Goal: Navigation & Orientation: Find specific page/section

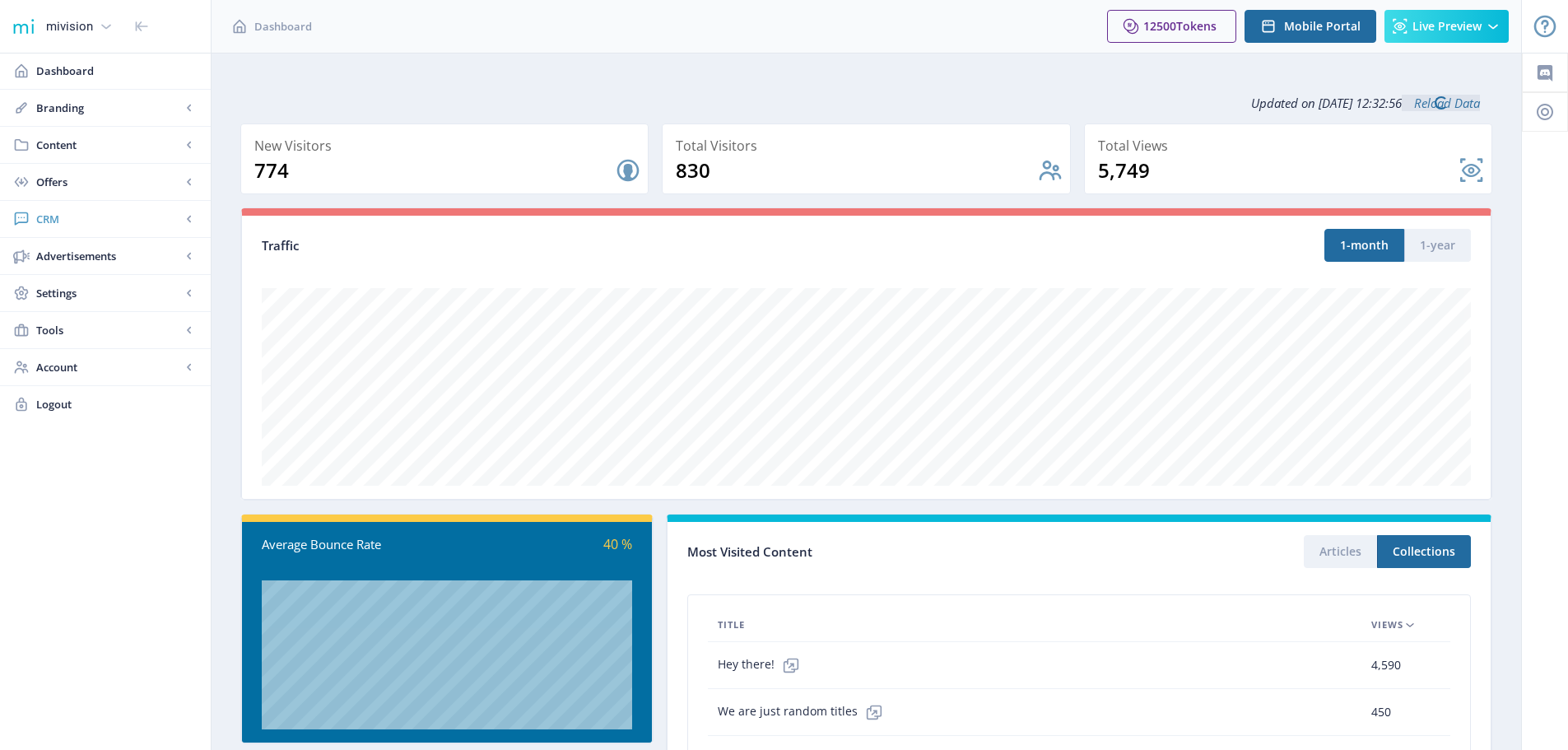
click at [65, 220] on span "CRM" at bounding box center [109, 219] width 145 height 16
click at [87, 256] on span "Readers" at bounding box center [123, 256] width 141 height 16
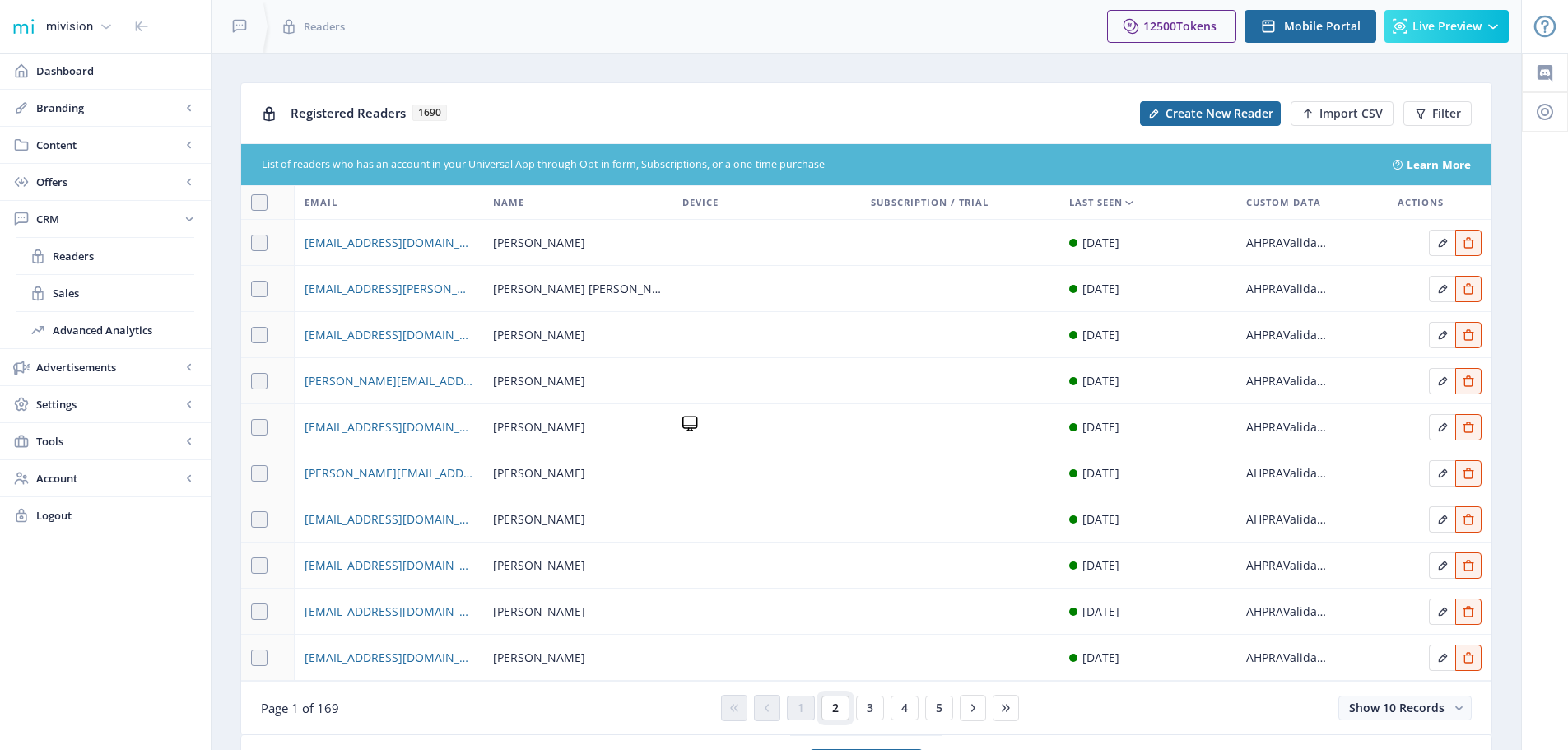
click at [836, 713] on span "2" at bounding box center [836, 708] width 7 height 13
click at [867, 713] on span "3" at bounding box center [870, 708] width 7 height 13
click at [908, 712] on button "4" at bounding box center [905, 708] width 28 height 25
click at [65, 74] on span "Dashboard" at bounding box center [116, 71] width 161 height 16
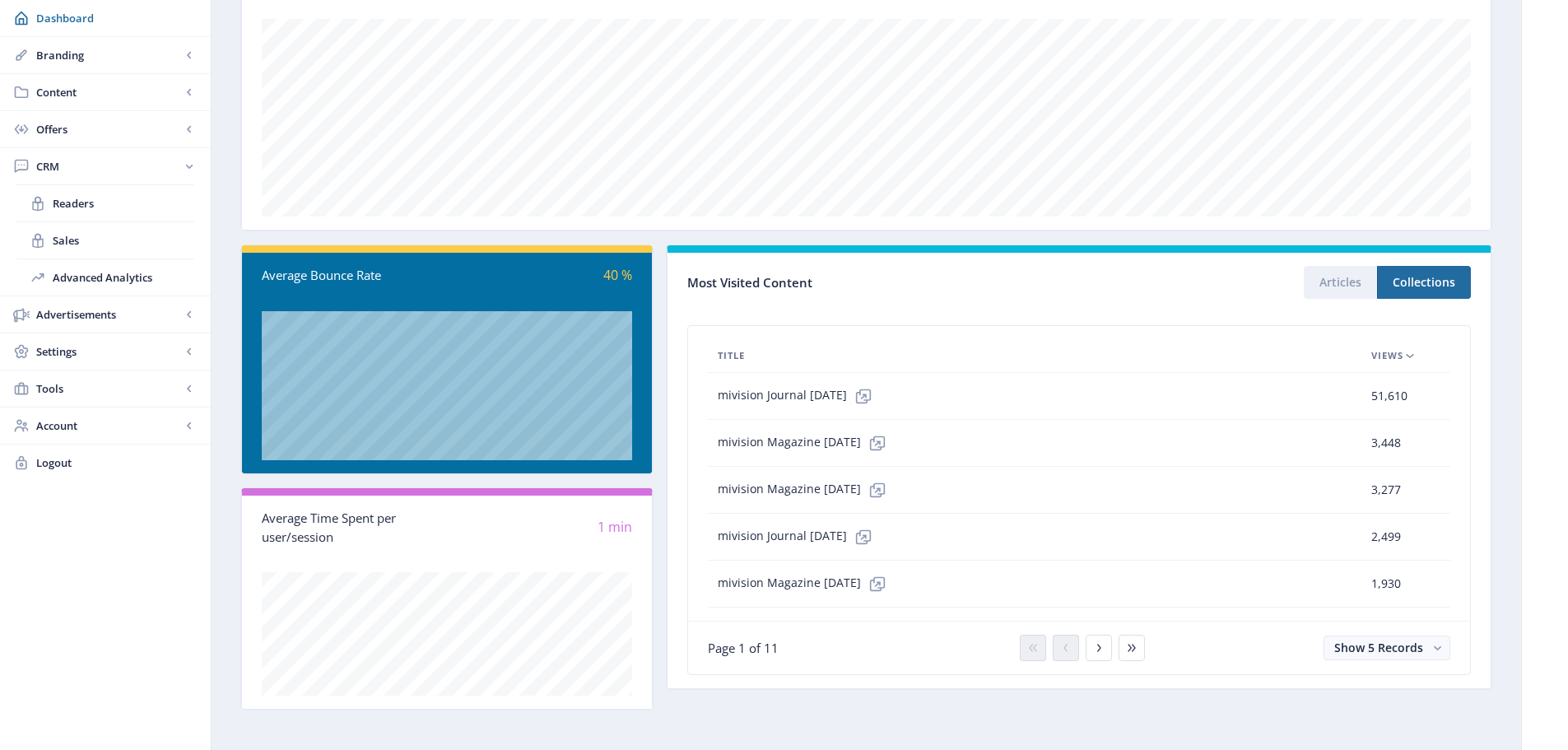
scroll to position [276, 0]
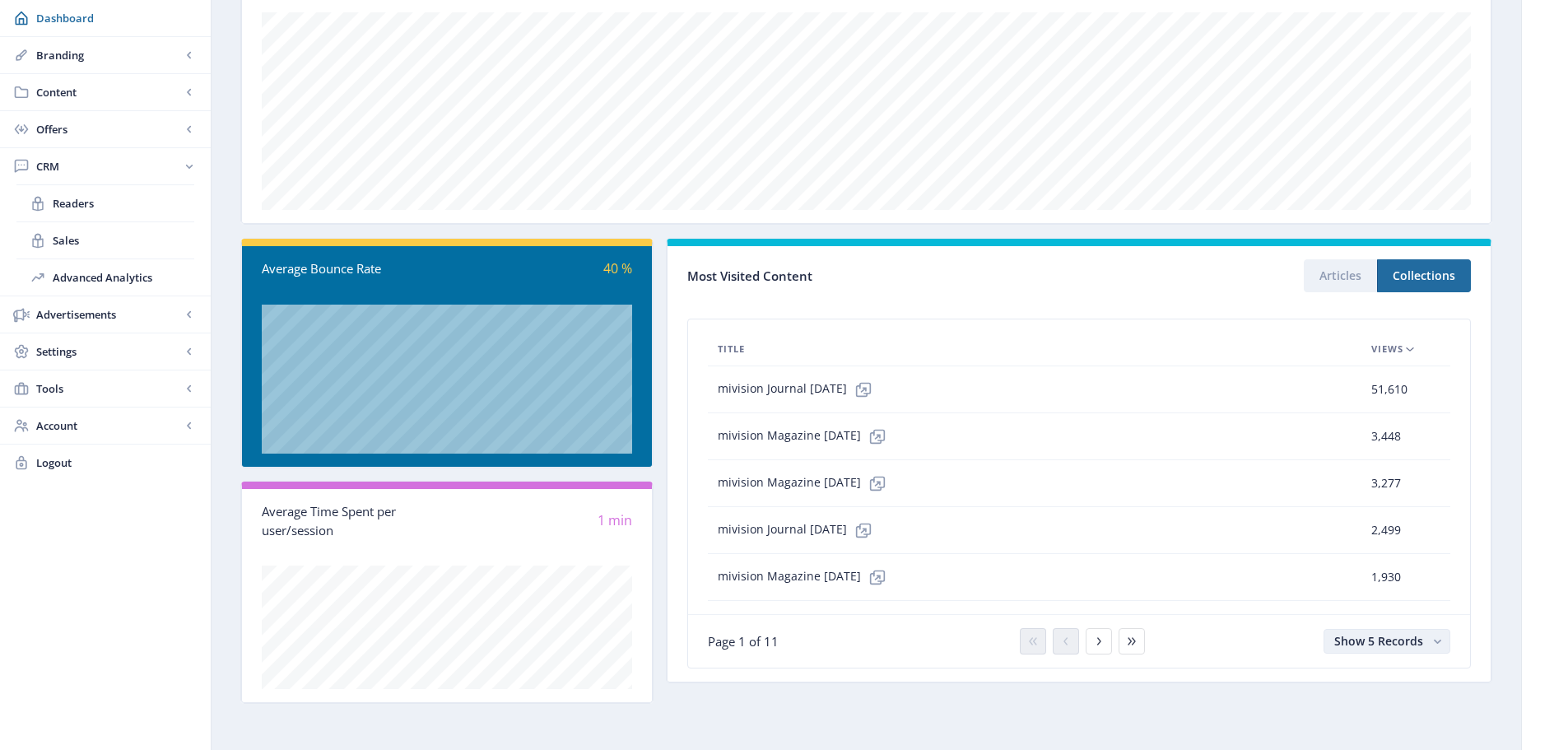
click at [1429, 642] on rect "button" at bounding box center [1438, 642] width 17 height 17
click at [1378, 607] on nb-option "Show 25 Records" at bounding box center [1387, 607] width 123 height 29
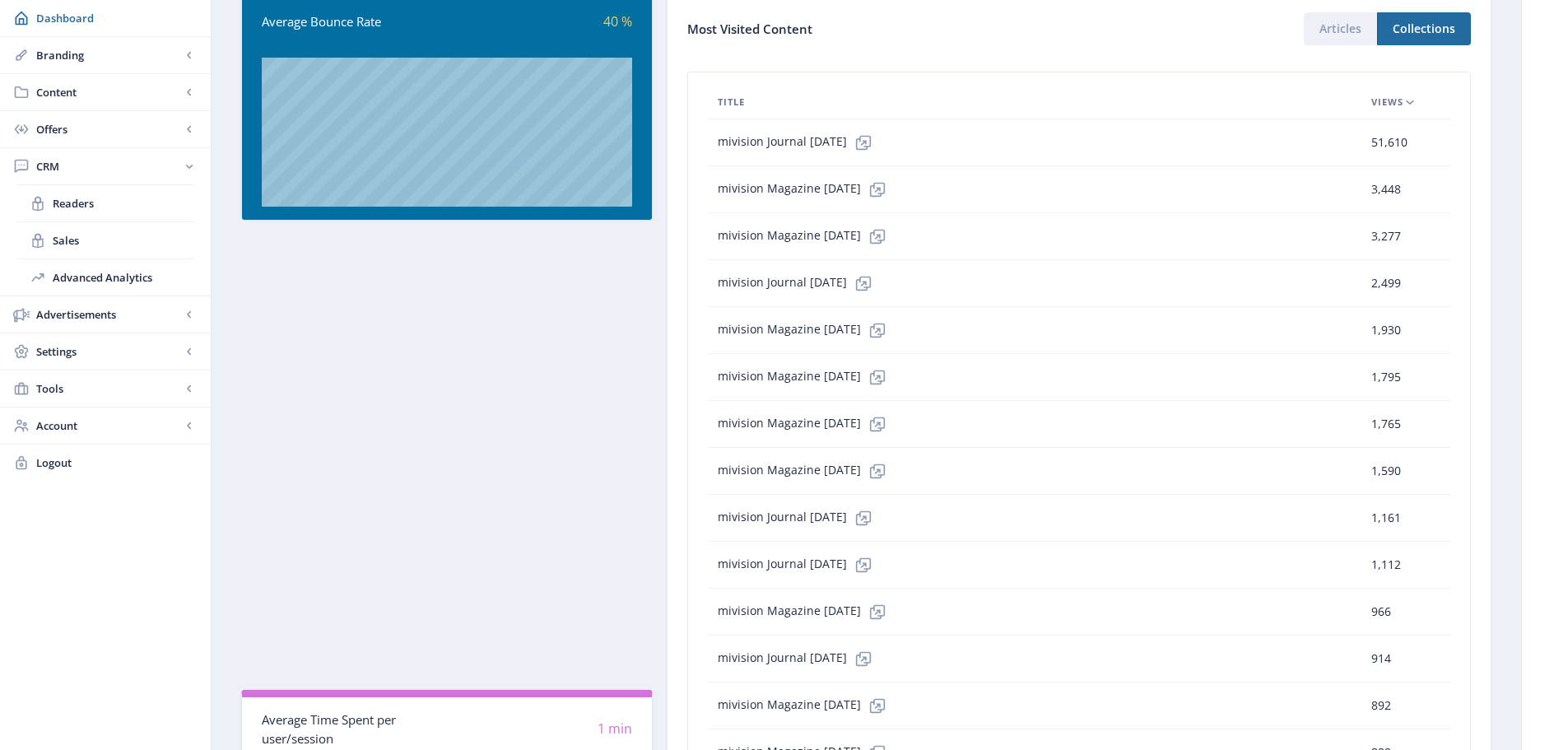
scroll to position [441, 0]
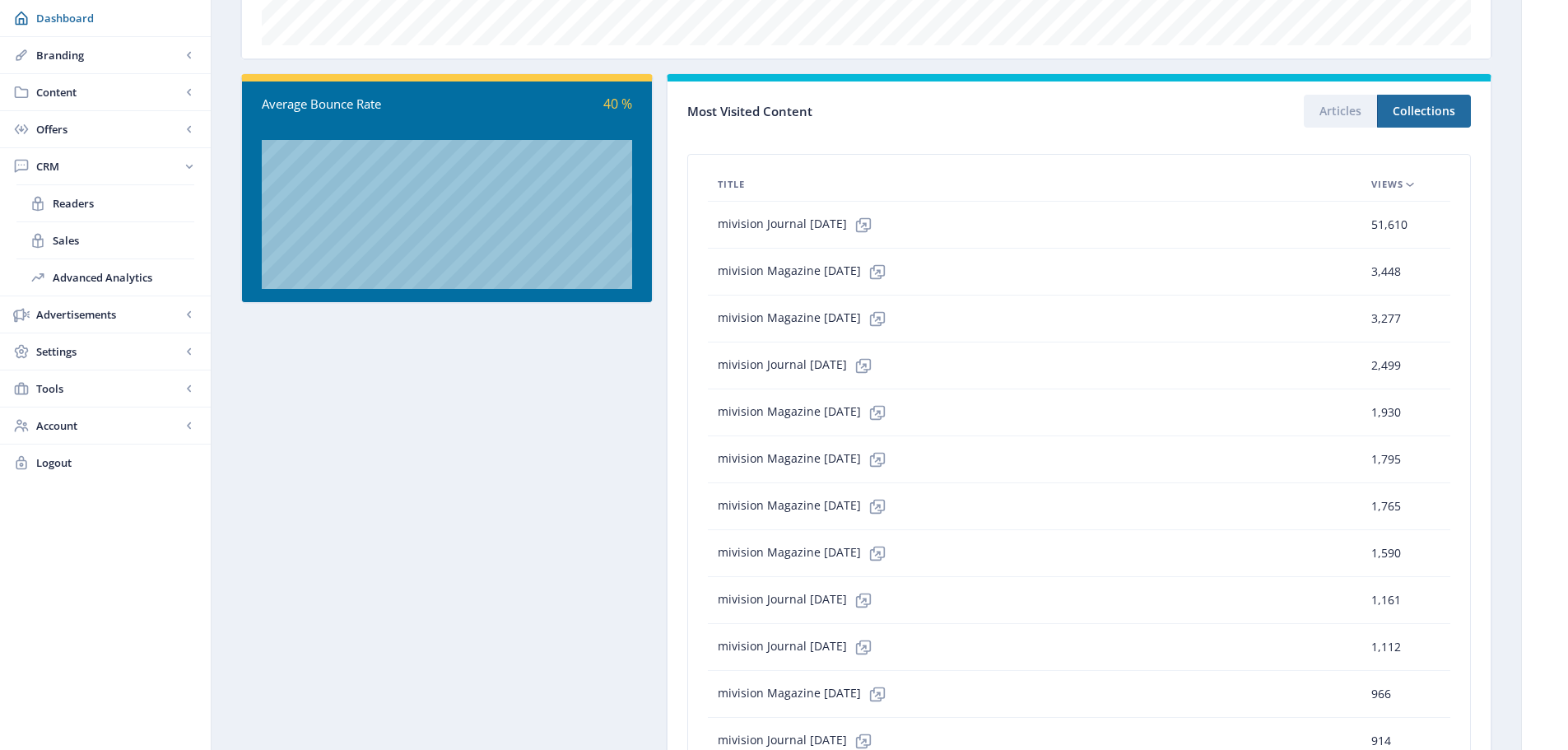
click at [1402, 186] on span "Views" at bounding box center [1387, 184] width 32 height 20
click at [731, 187] on span "Title" at bounding box center [731, 184] width 28 height 20
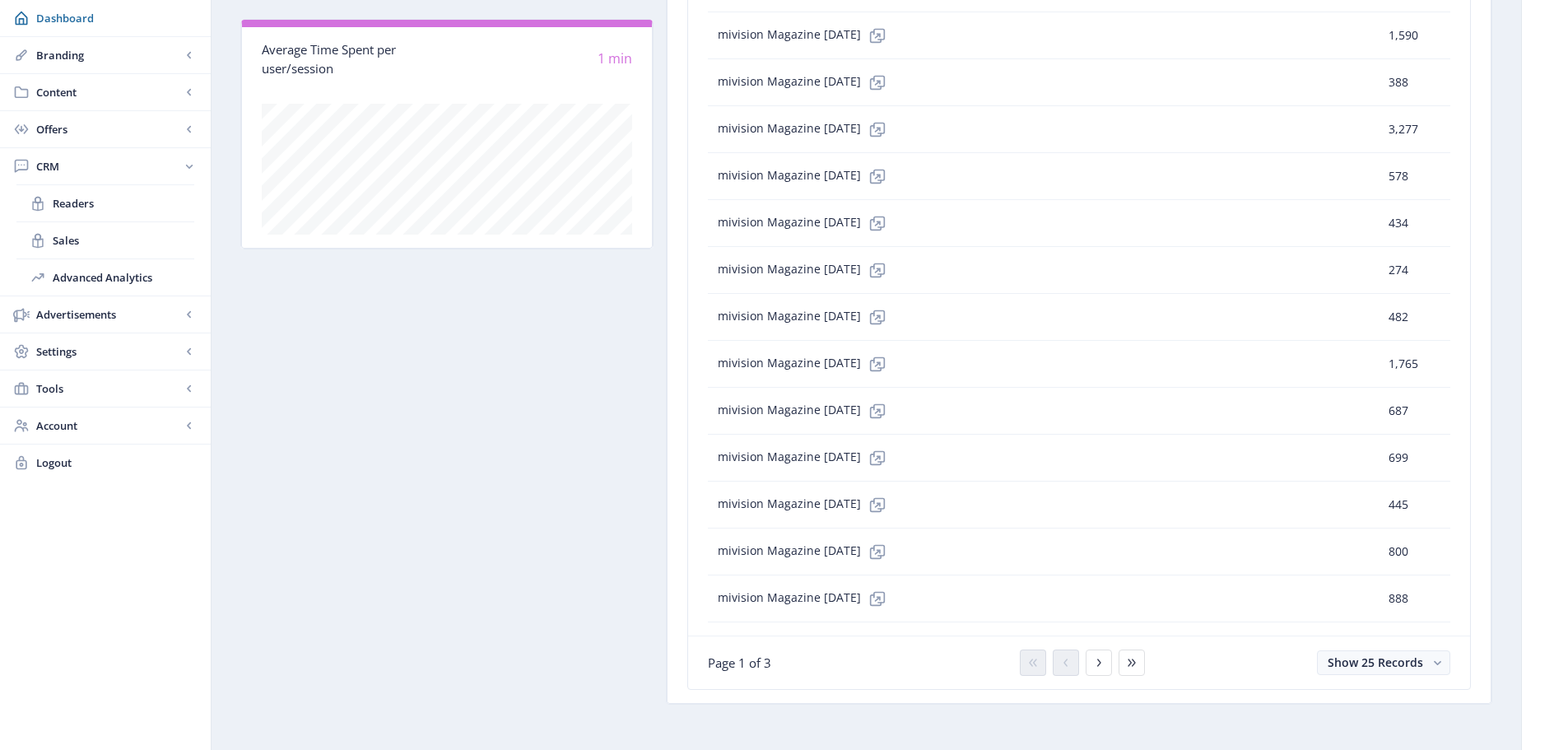
scroll to position [1195, 0]
click at [1103, 670] on button at bounding box center [1098, 662] width 27 height 27
click at [1061, 665] on icon at bounding box center [1066, 662] width 13 height 13
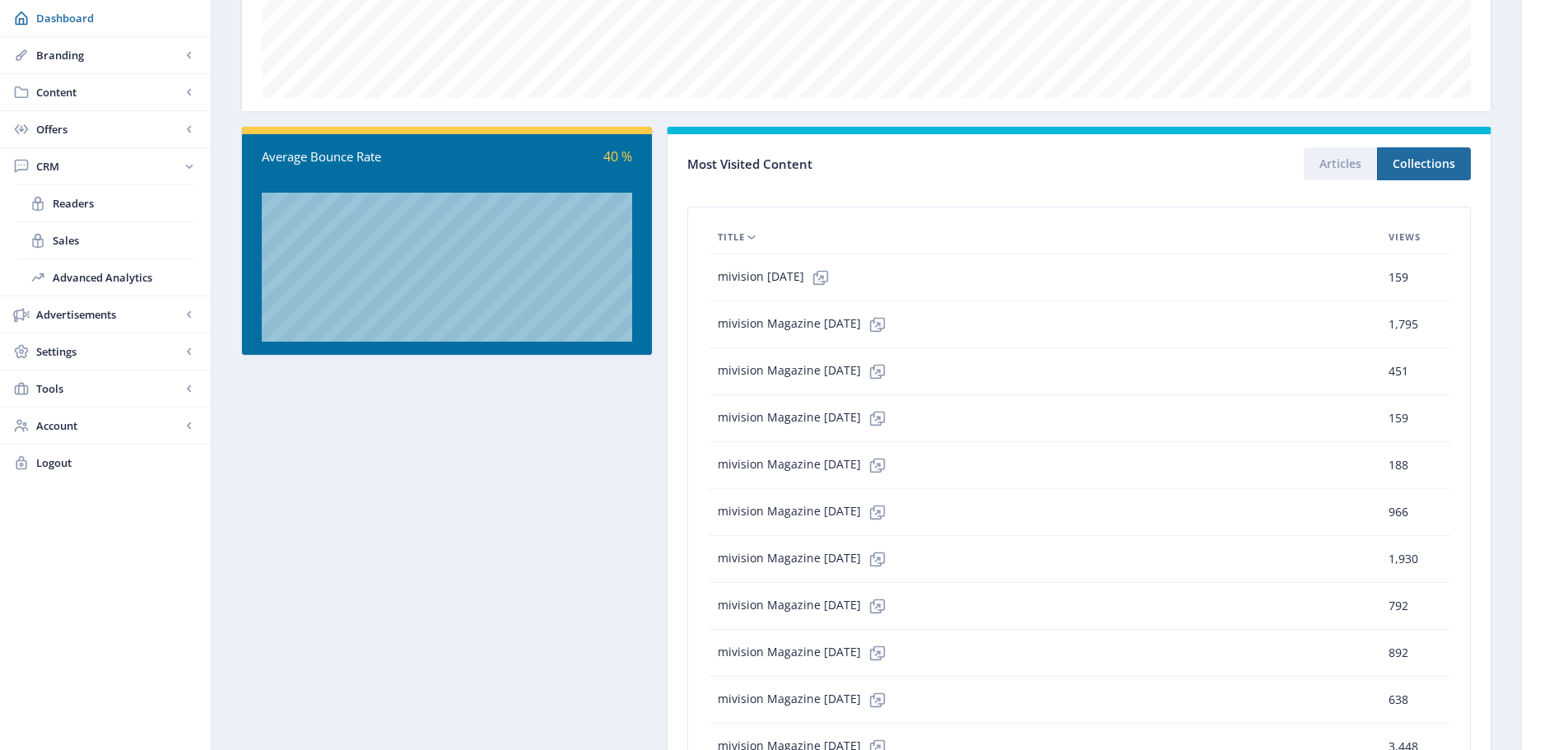
scroll to position [371, 0]
